Goal: Transaction & Acquisition: Purchase product/service

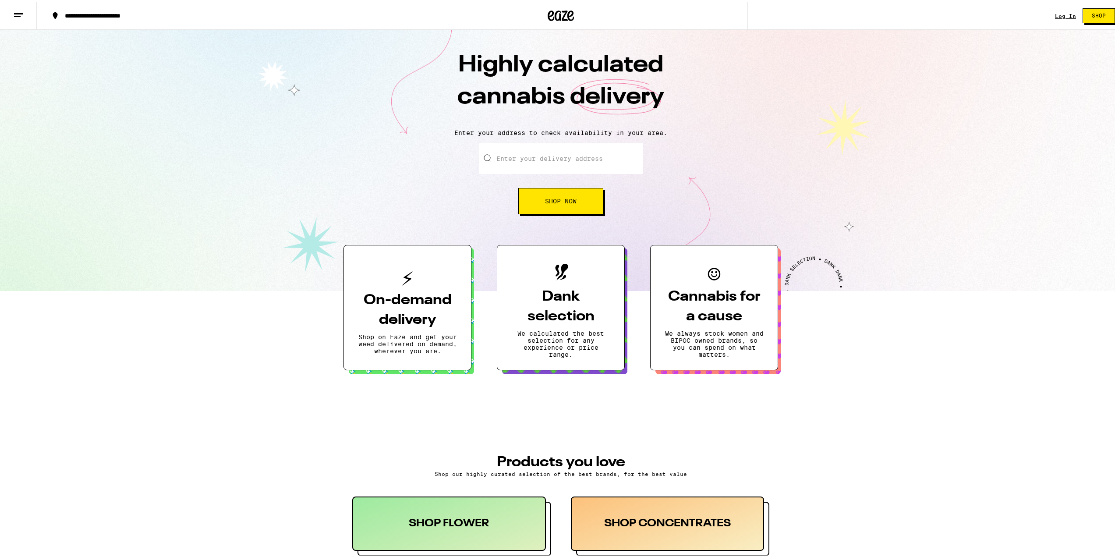
click at [1057, 18] on div "Log In Shop" at bounding box center [1088, 14] width 67 height 28
click at [1058, 15] on link "Log In" at bounding box center [1065, 14] width 21 height 6
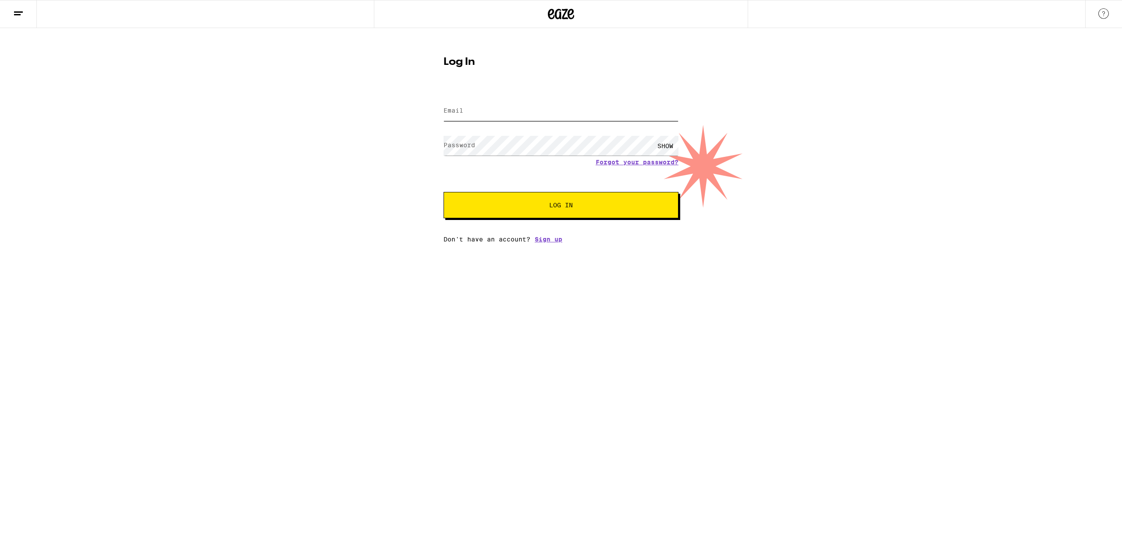
click at [494, 117] on input "Email" at bounding box center [560, 111] width 235 height 20
click at [550, 112] on input "Email" at bounding box center [560, 111] width 235 height 20
type input "[PERSON_NAME][EMAIL_ADDRESS][DOMAIN_NAME]"
click at [443, 192] on button "Log In" at bounding box center [560, 205] width 235 height 26
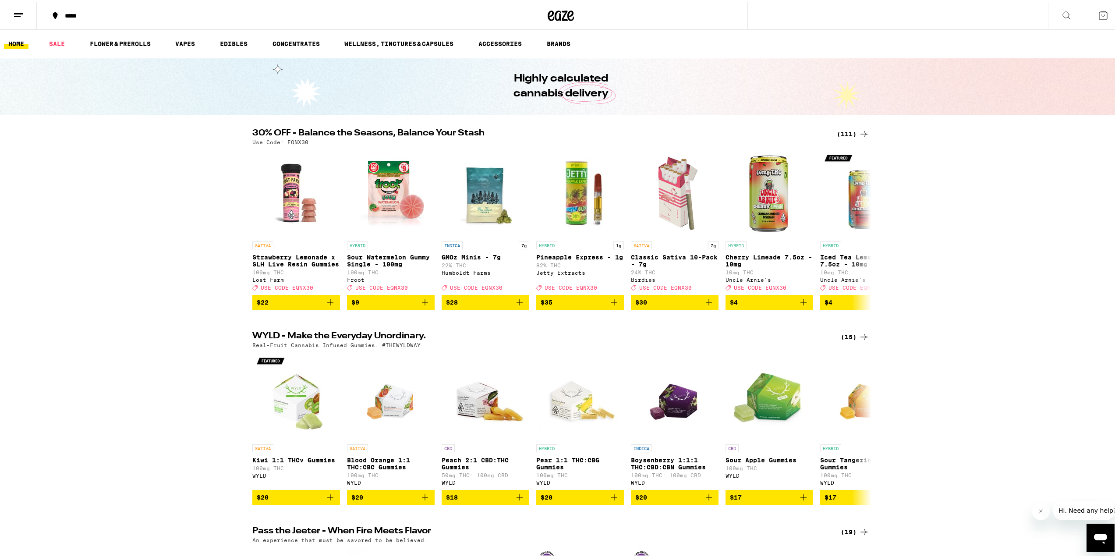
click at [77, 14] on div "*****" at bounding box center [209, 14] width 298 height 6
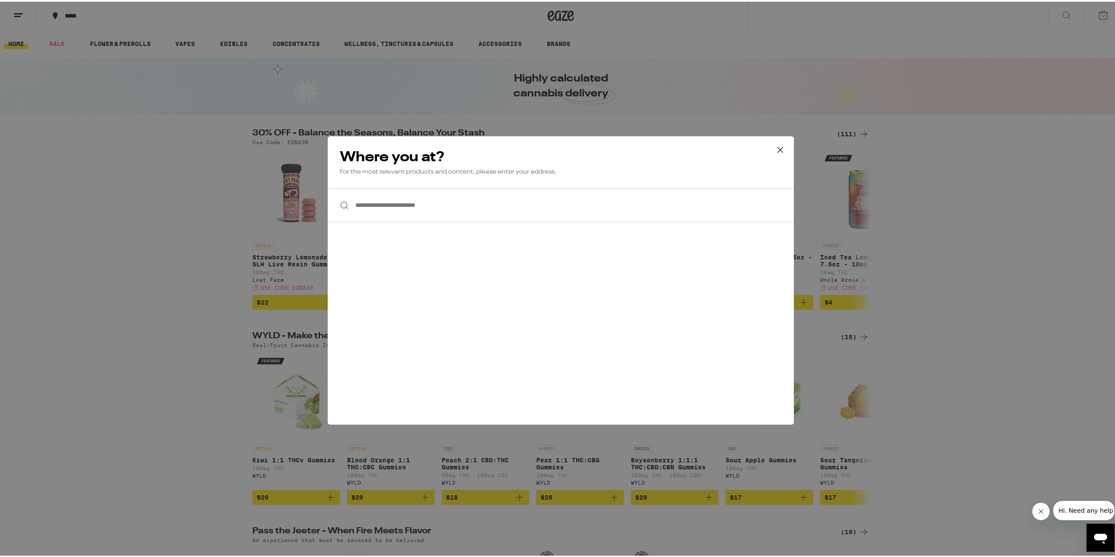
click at [517, 208] on input "**********" at bounding box center [561, 204] width 466 height 34
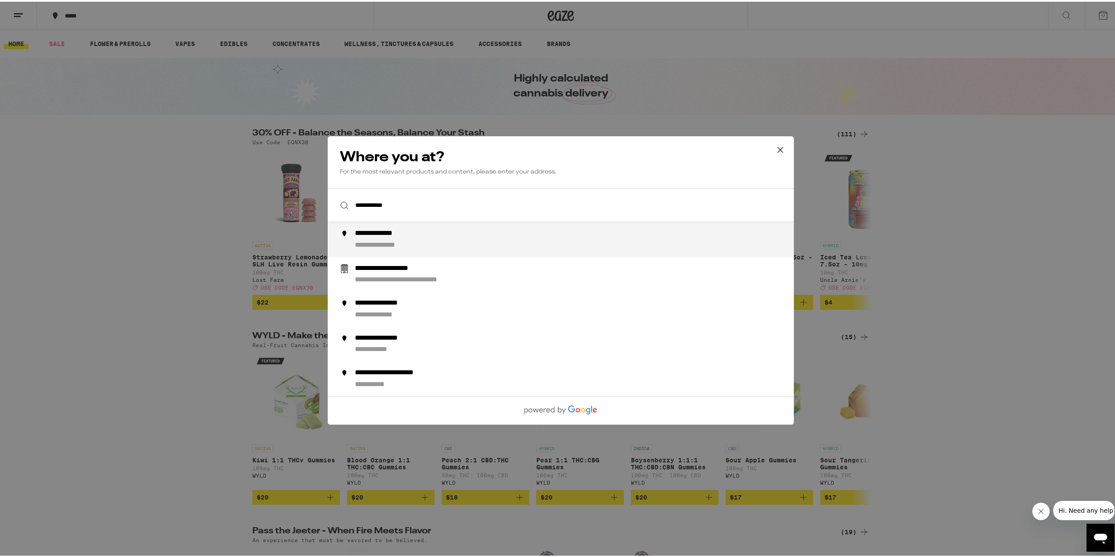
click at [503, 226] on li "**********" at bounding box center [561, 237] width 466 height 35
type input "**********"
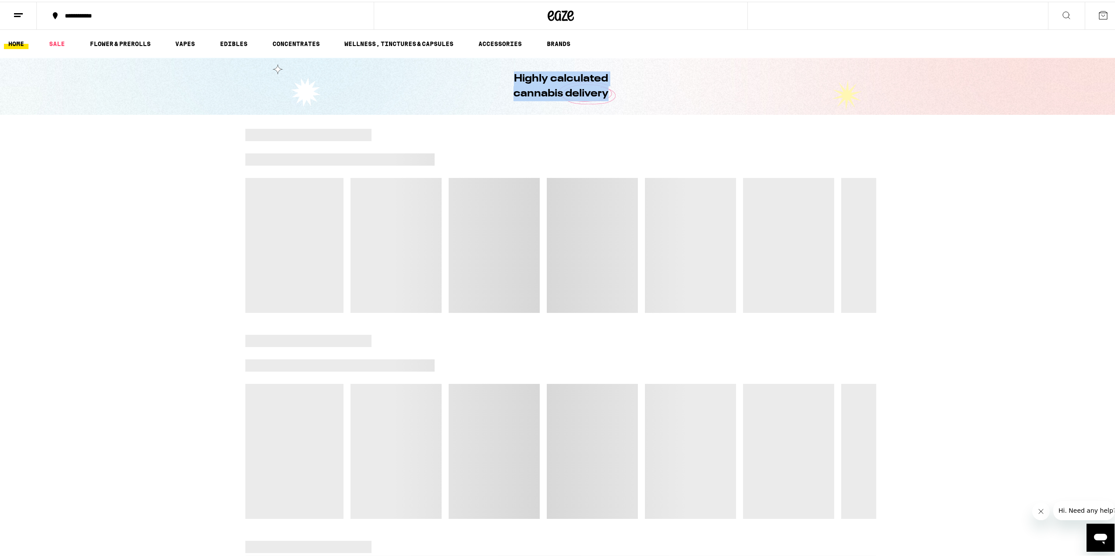
drag, startPoint x: 609, startPoint y: 92, endPoint x: 500, endPoint y: 80, distance: 109.4
click at [500, 80] on h1 "Highly calculated cannabis delivery" at bounding box center [561, 85] width 145 height 30
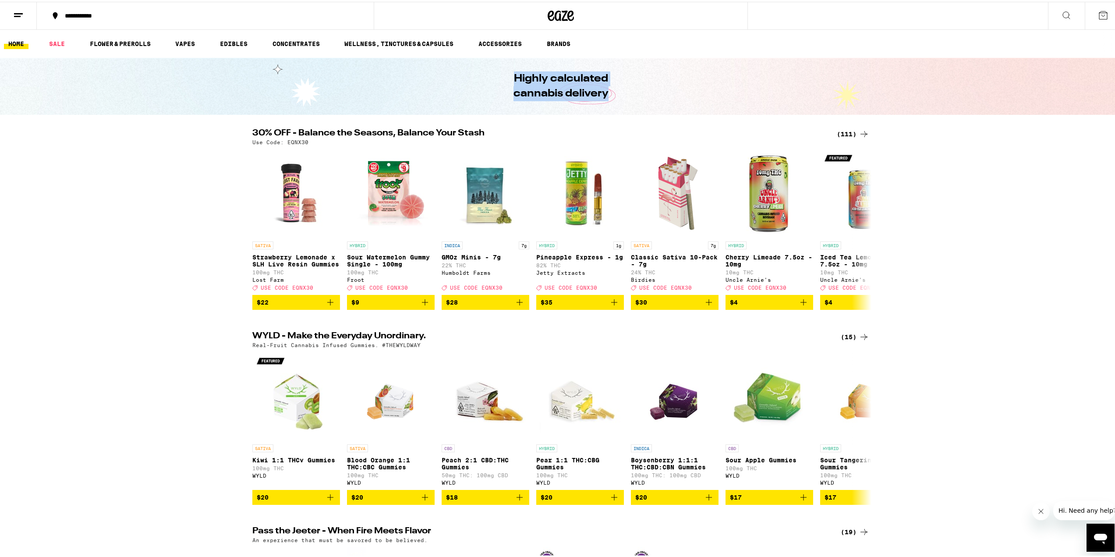
drag, startPoint x: 635, startPoint y: 100, endPoint x: 697, endPoint y: 111, distance: 63.2
click at [697, 111] on div "Highly calculated cannabis delivery" at bounding box center [561, 84] width 337 height 57
click at [859, 130] on icon at bounding box center [864, 132] width 11 height 11
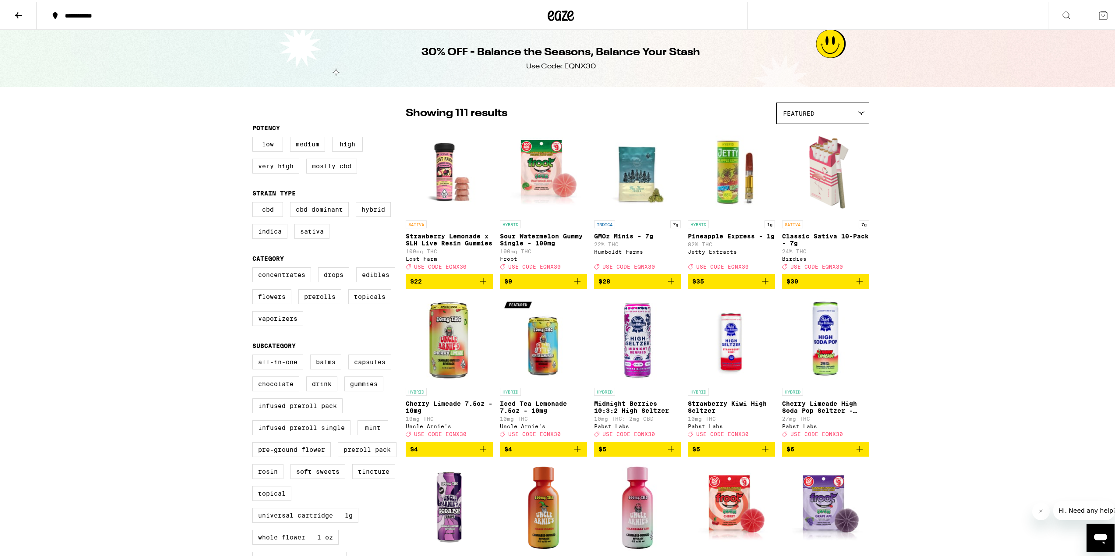
click at [365, 279] on label "Edibles" at bounding box center [375, 273] width 39 height 15
click at [255, 267] on input "Edibles" at bounding box center [254, 267] width 0 height 0
checkbox input "true"
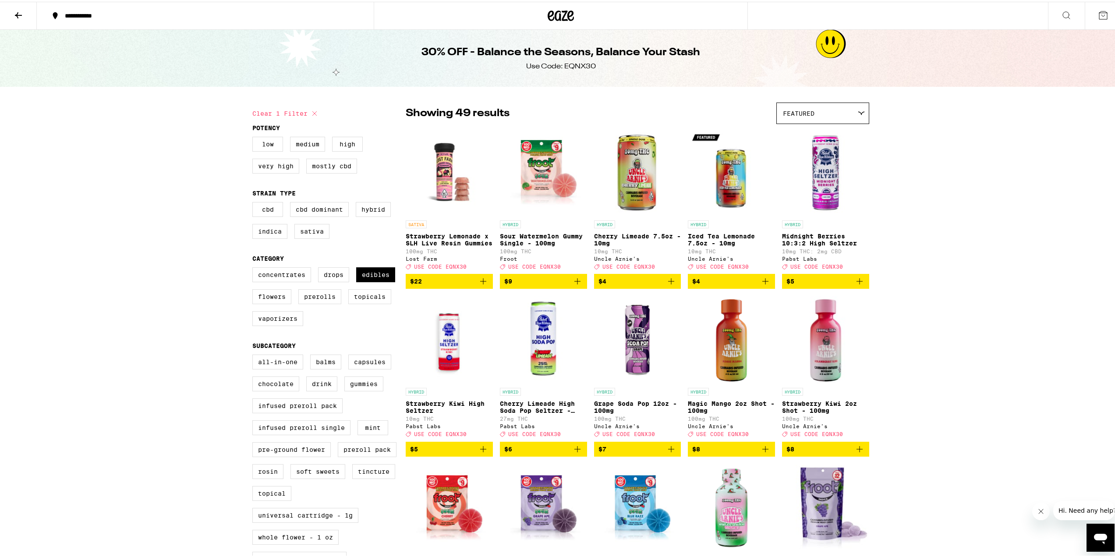
click at [850, 114] on div "Featured" at bounding box center [823, 111] width 92 height 21
click at [851, 110] on div "Featured" at bounding box center [823, 111] width 92 height 21
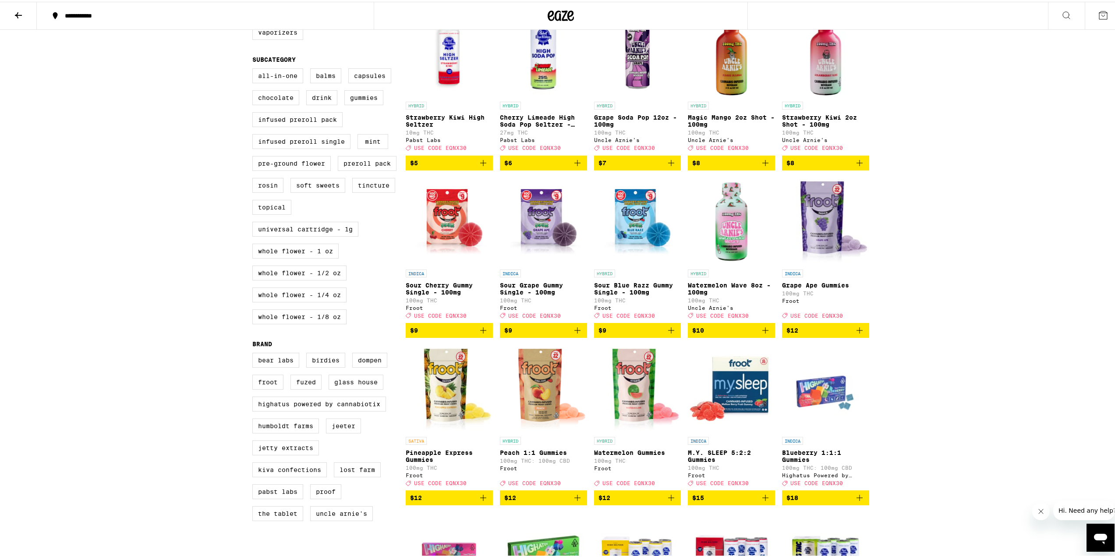
scroll to position [307, 0]
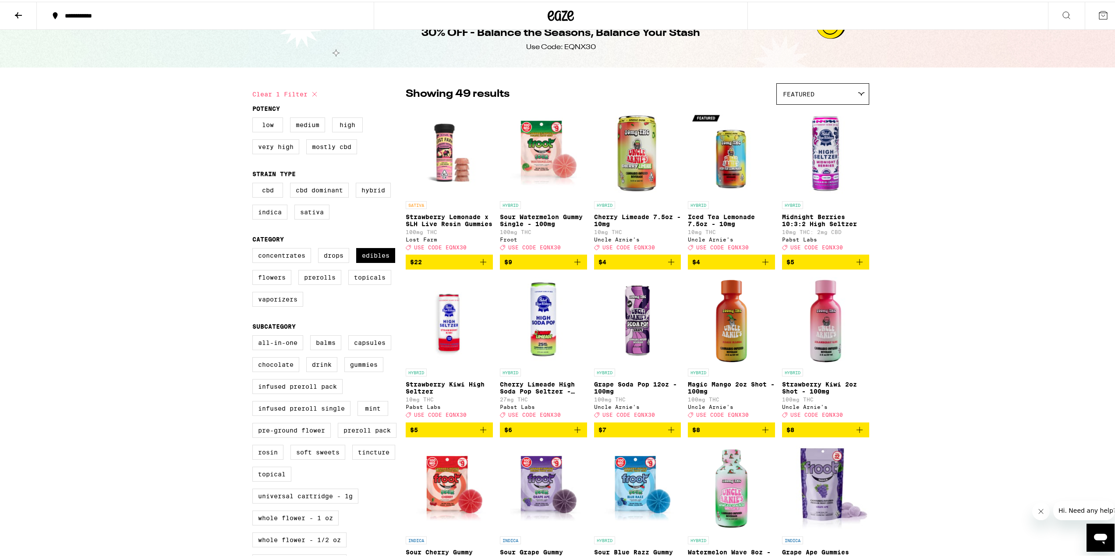
scroll to position [0, 0]
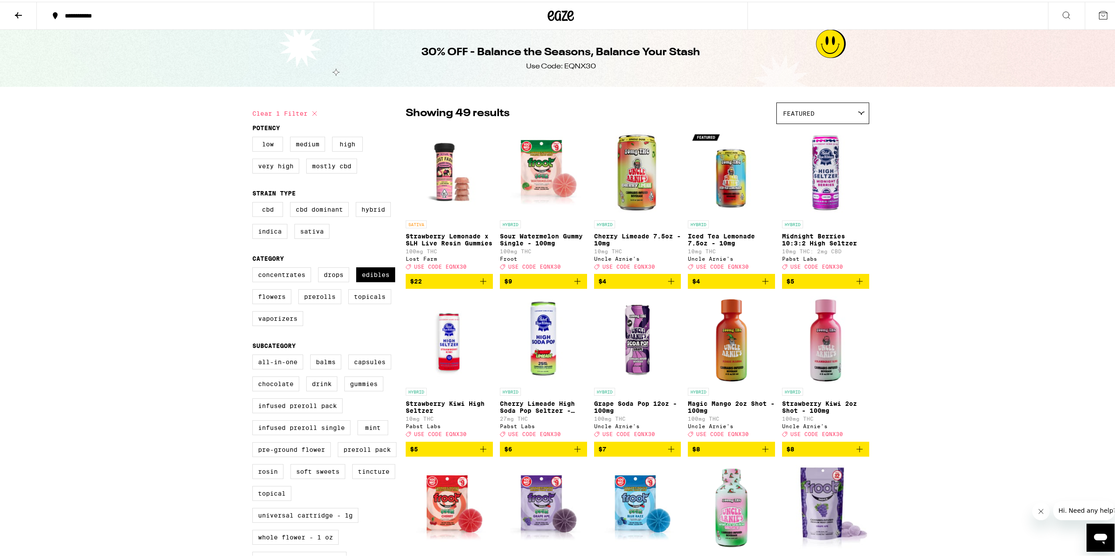
click at [830, 105] on div "Featured" at bounding box center [823, 111] width 92 height 21
click at [825, 149] on span "Price: Low to High" at bounding box center [823, 152] width 80 height 20
